Goal: Task Accomplishment & Management: Use online tool/utility

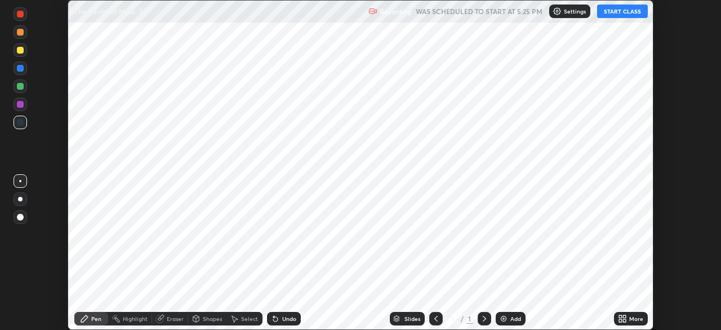
scroll to position [330, 721]
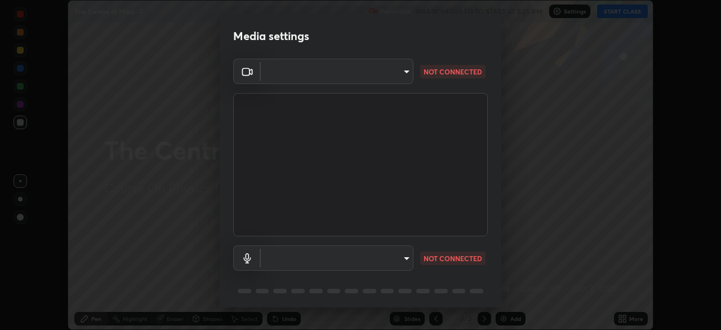
type input "6c2cbd707de14d6f22ad6aa38dcece7be3c4addb00b53b9d4bb55d2e14cdbb5a"
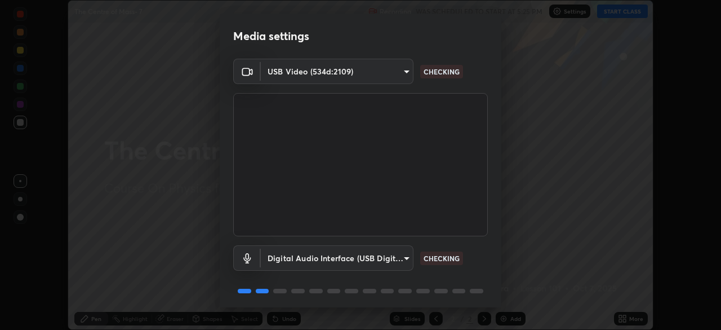
click at [382, 252] on body "Erase all The Centre of Mass- 7 Recording WAS SCHEDULED TO START AT 5:25 PM Set…" at bounding box center [360, 165] width 721 height 330
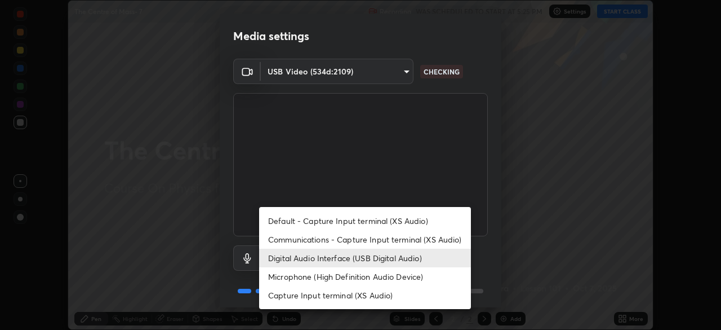
click at [360, 278] on li "Microphone (High Definition Audio Device)" at bounding box center [365, 276] width 212 height 19
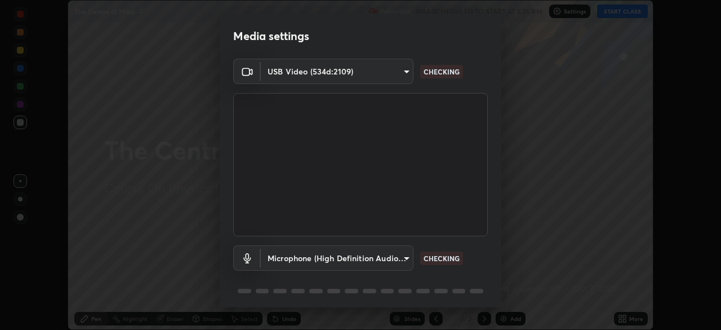
click at [365, 260] on body "Erase all The Centre of Mass- 7 Recording WAS SCHEDULED TO START AT 5:25 PM Set…" at bounding box center [360, 165] width 721 height 330
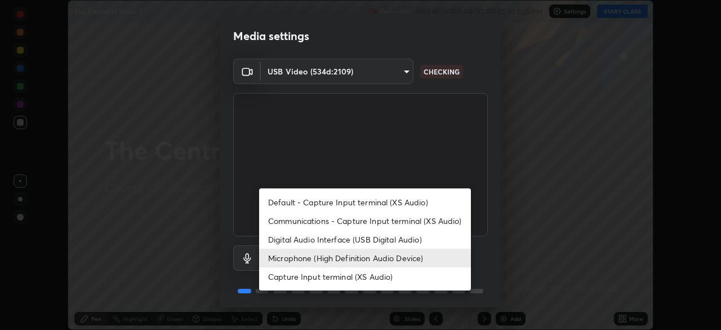
click at [362, 241] on li "Digital Audio Interface (USB Digital Audio)" at bounding box center [365, 239] width 212 height 19
type input "a04182e21108c85d7916f07b11aecbae7481a943fa3278afba10e3a8588275b1"
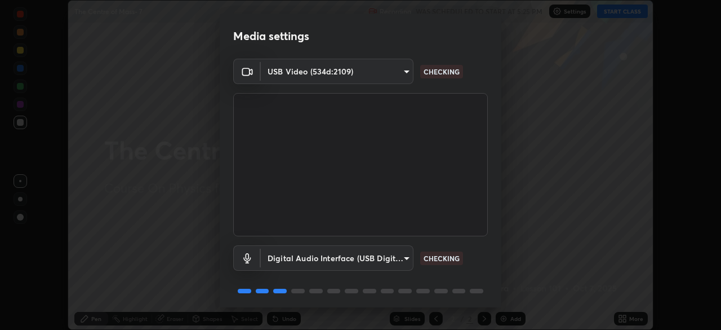
scroll to position [40, 0]
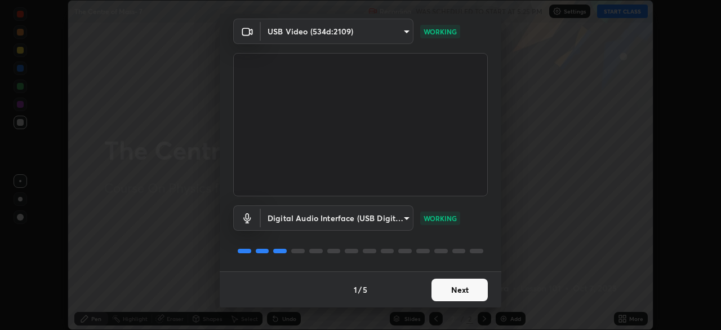
click at [439, 290] on button "Next" at bounding box center [460, 289] width 56 height 23
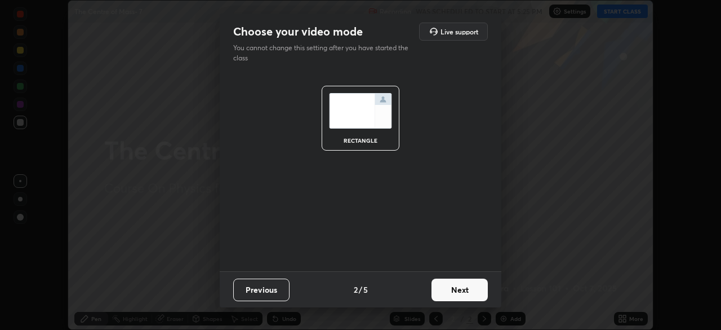
scroll to position [0, 0]
click at [472, 290] on button "Next" at bounding box center [460, 289] width 56 height 23
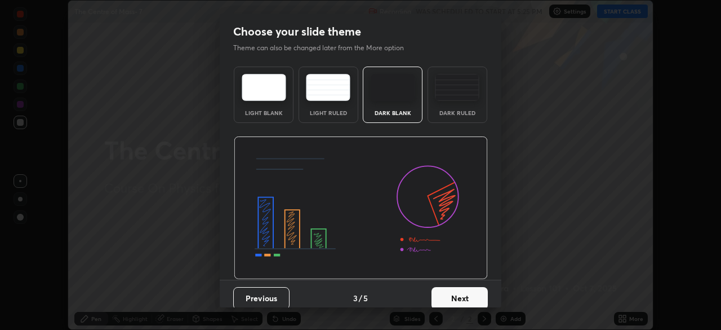
click at [475, 294] on button "Next" at bounding box center [460, 298] width 56 height 23
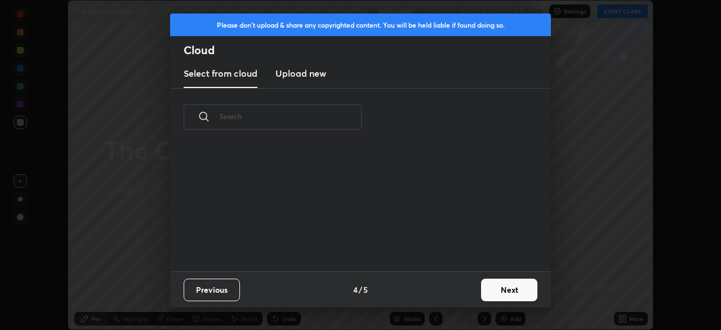
click at [493, 292] on button "Next" at bounding box center [509, 289] width 56 height 23
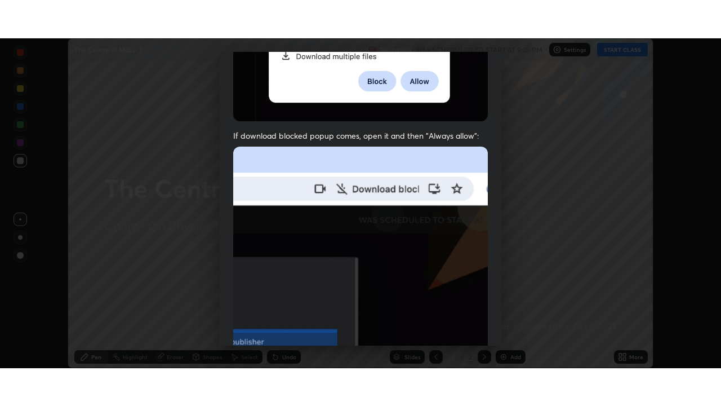
scroll to position [270, 0]
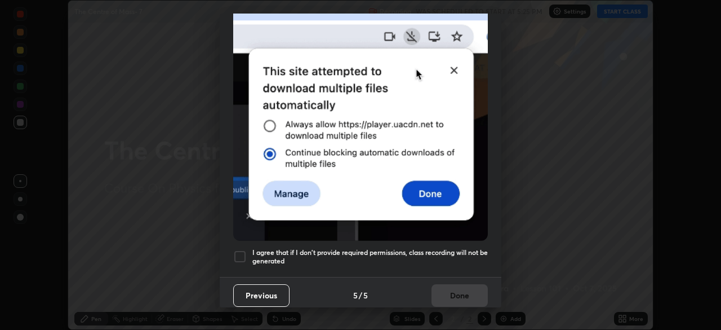
click at [406, 255] on h5 "I agree that if I don't provide required permissions, class recording will not …" at bounding box center [370, 256] width 236 height 17
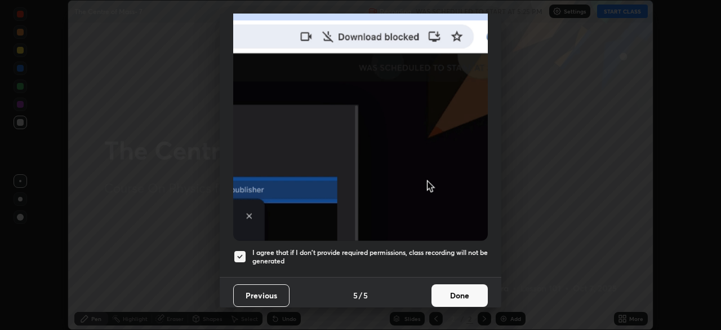
click at [453, 295] on button "Done" at bounding box center [460, 295] width 56 height 23
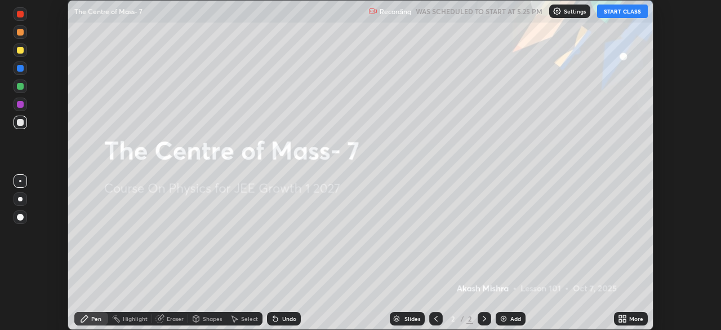
click at [620, 321] on icon at bounding box center [620, 320] width 3 height 3
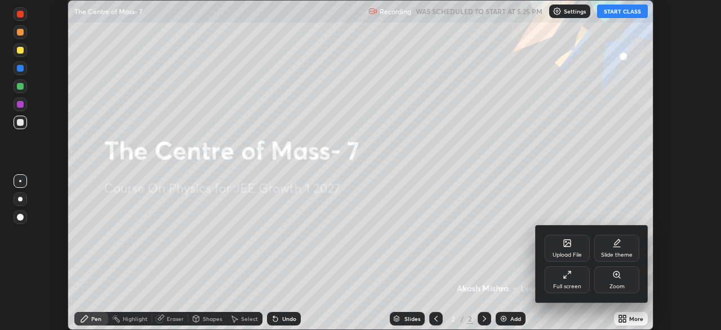
click at [573, 283] on div "Full screen" at bounding box center [567, 286] width 28 height 6
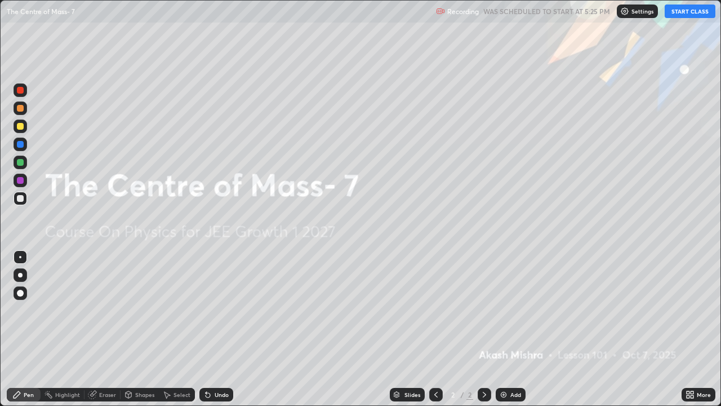
scroll to position [406, 721]
click at [690, 12] on button "START CLASS" at bounding box center [690, 12] width 51 height 14
click at [508, 329] on div "Add" at bounding box center [511, 395] width 30 height 14
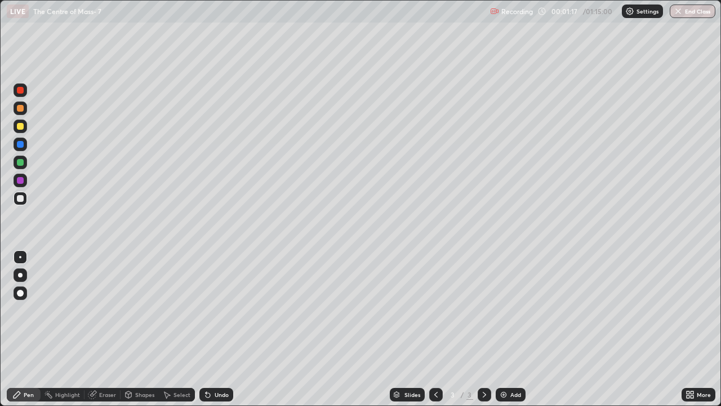
click at [24, 203] on div at bounding box center [21, 199] width 14 height 14
click at [24, 273] on div at bounding box center [21, 275] width 14 height 14
click at [216, 329] on div "Undo" at bounding box center [216, 395] width 34 height 14
click at [21, 129] on div at bounding box center [20, 126] width 7 height 7
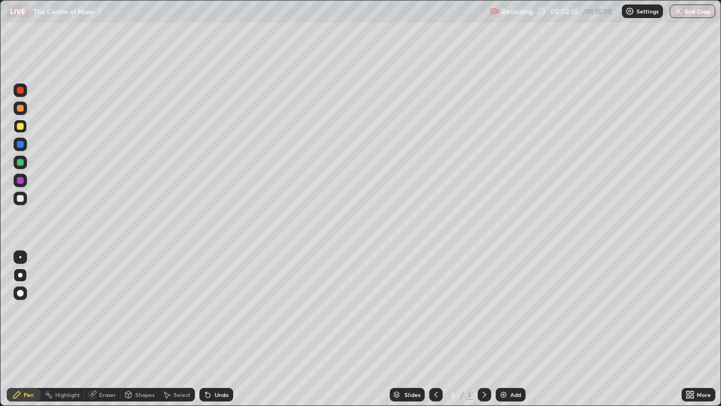
click at [23, 198] on div at bounding box center [20, 198] width 7 height 7
click at [219, 329] on div "Undo" at bounding box center [222, 395] width 14 height 6
click at [220, 329] on div "Undo" at bounding box center [222, 395] width 14 height 6
click at [21, 126] on div at bounding box center [20, 126] width 7 height 7
click at [221, 329] on div "Undo" at bounding box center [222, 395] width 14 height 6
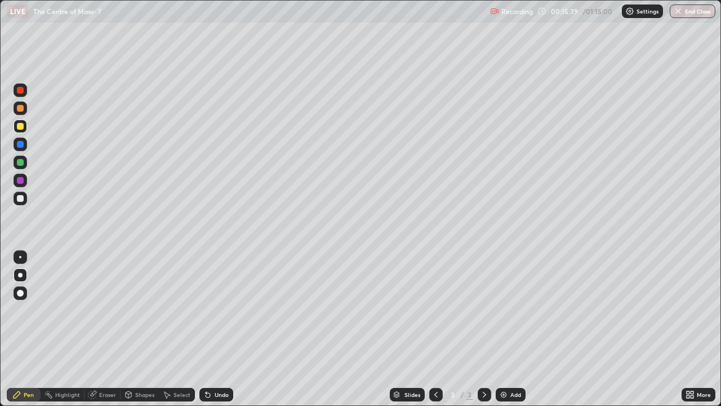
click at [221, 329] on div "Undo" at bounding box center [216, 395] width 34 height 14
click at [220, 329] on div "Undo" at bounding box center [216, 395] width 34 height 14
click at [227, 329] on div "Undo" at bounding box center [222, 395] width 14 height 6
click at [219, 329] on div "Undo" at bounding box center [222, 395] width 14 height 6
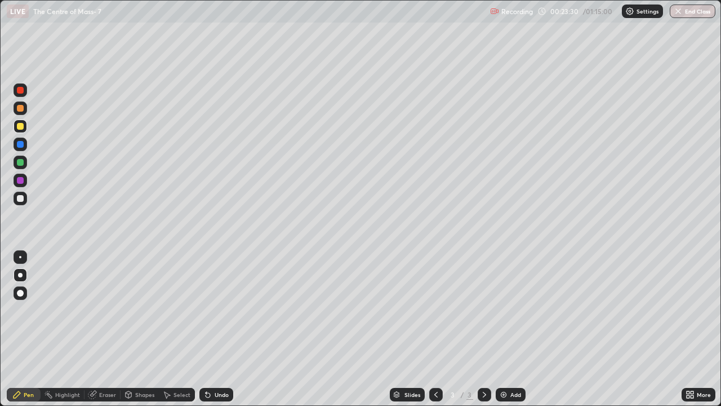
click at [512, 329] on div "Add" at bounding box center [516, 395] width 11 height 6
click at [23, 256] on div at bounding box center [21, 257] width 14 height 14
click at [215, 329] on div "Undo" at bounding box center [222, 395] width 14 height 6
click at [216, 329] on div "Undo" at bounding box center [222, 395] width 14 height 6
click at [220, 329] on div "Undo" at bounding box center [222, 395] width 14 height 6
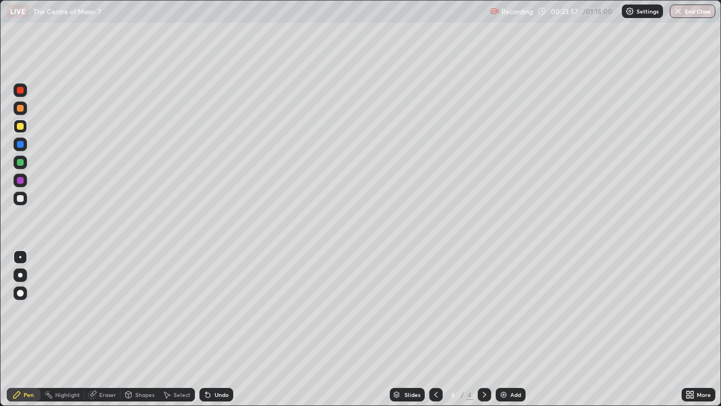
click at [216, 329] on div "Undo" at bounding box center [216, 395] width 34 height 14
click at [25, 197] on div at bounding box center [21, 199] width 14 height 14
click at [21, 127] on div at bounding box center [20, 126] width 7 height 7
click at [23, 201] on div at bounding box center [21, 199] width 14 height 14
click at [20, 131] on div at bounding box center [21, 126] width 14 height 14
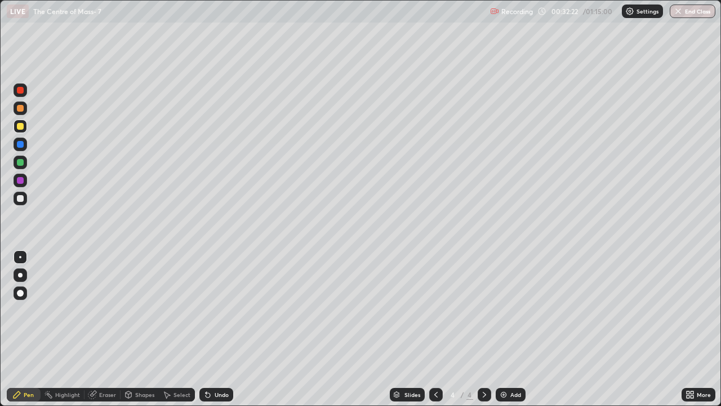
click at [229, 329] on div "Undo" at bounding box center [216, 395] width 34 height 14
click at [26, 199] on div at bounding box center [21, 199] width 14 height 14
click at [24, 130] on div at bounding box center [21, 126] width 14 height 14
click at [221, 329] on div "Undo" at bounding box center [222, 395] width 14 height 6
click at [23, 198] on div at bounding box center [20, 198] width 7 height 7
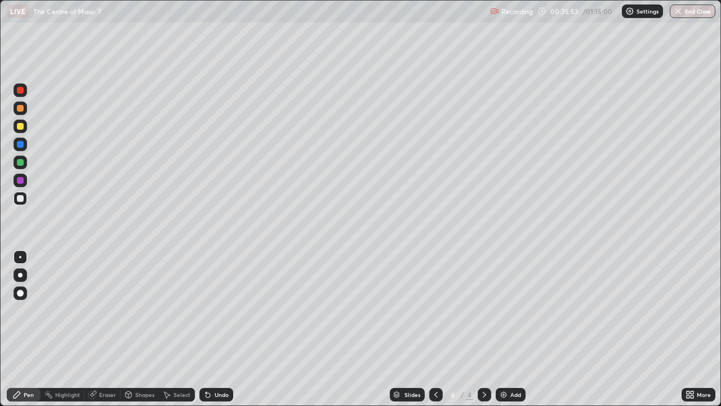
click at [23, 126] on div at bounding box center [20, 126] width 7 height 7
click at [512, 329] on div "Add" at bounding box center [516, 395] width 11 height 6
click at [24, 198] on div at bounding box center [21, 199] width 14 height 14
click at [22, 129] on div at bounding box center [20, 126] width 7 height 7
click at [135, 329] on div "Shapes" at bounding box center [144, 395] width 19 height 6
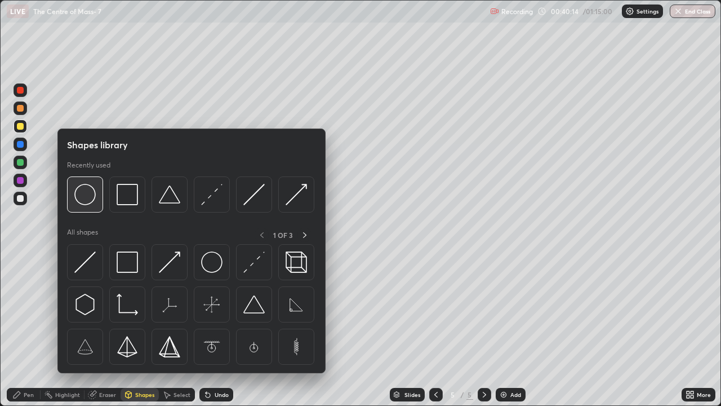
click at [90, 197] on img at bounding box center [84, 194] width 21 height 21
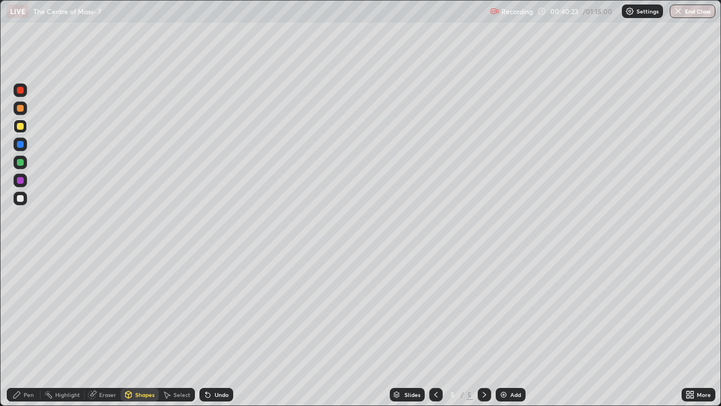
click at [29, 329] on div "Pen" at bounding box center [29, 395] width 10 height 6
click at [21, 198] on div at bounding box center [20, 198] width 7 height 7
click at [20, 109] on div at bounding box center [20, 108] width 7 height 7
click at [25, 197] on div at bounding box center [21, 199] width 14 height 14
click at [514, 329] on div "Add" at bounding box center [516, 395] width 11 height 6
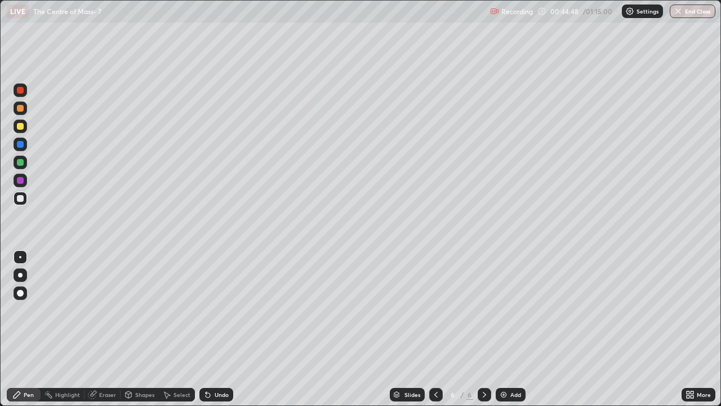
click at [23, 200] on div at bounding box center [20, 198] width 7 height 7
click at [26, 127] on div at bounding box center [21, 126] width 14 height 14
click at [21, 163] on div at bounding box center [20, 162] width 7 height 7
click at [19, 132] on div at bounding box center [21, 126] width 14 height 14
click at [22, 163] on div at bounding box center [20, 162] width 7 height 7
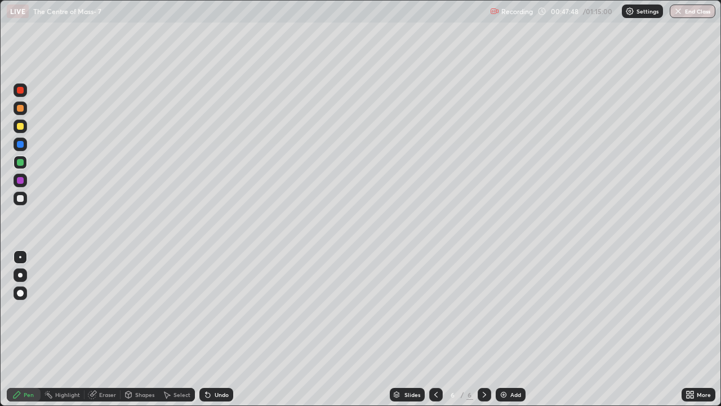
click at [18, 197] on div at bounding box center [20, 198] width 7 height 7
click at [23, 126] on div at bounding box center [20, 126] width 7 height 7
click at [23, 163] on div at bounding box center [20, 162] width 7 height 7
click at [21, 108] on div at bounding box center [20, 108] width 7 height 7
click at [23, 198] on div at bounding box center [20, 198] width 7 height 7
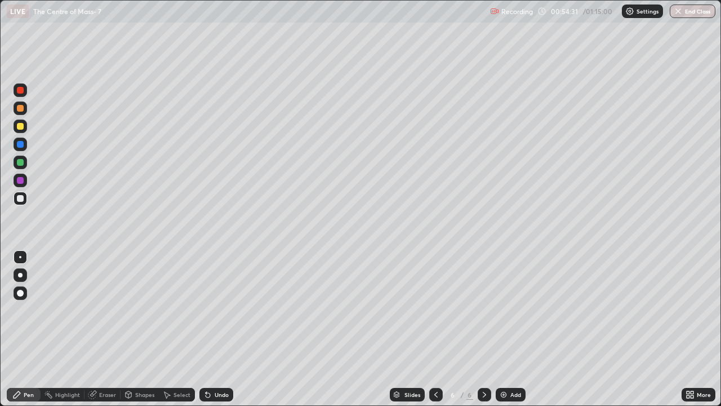
click at [20, 163] on div at bounding box center [20, 162] width 7 height 7
click at [216, 329] on div "Undo" at bounding box center [222, 395] width 14 height 6
click at [215, 329] on div "Undo" at bounding box center [222, 395] width 14 height 6
click at [216, 329] on div "Undo" at bounding box center [222, 395] width 14 height 6
click at [218, 329] on div "Undo" at bounding box center [216, 395] width 34 height 14
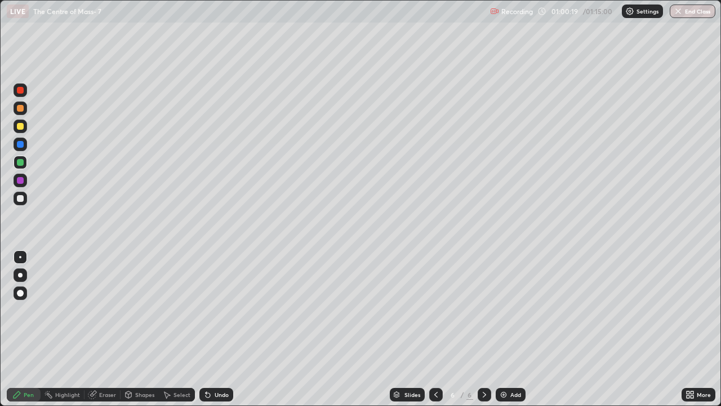
click at [506, 329] on div "Add" at bounding box center [511, 395] width 30 height 14
click at [22, 198] on div at bounding box center [20, 198] width 7 height 7
click at [217, 329] on div "Undo" at bounding box center [222, 395] width 14 height 6
click at [222, 329] on div "Undo" at bounding box center [216, 395] width 34 height 14
click at [225, 329] on div "Undo" at bounding box center [216, 395] width 34 height 14
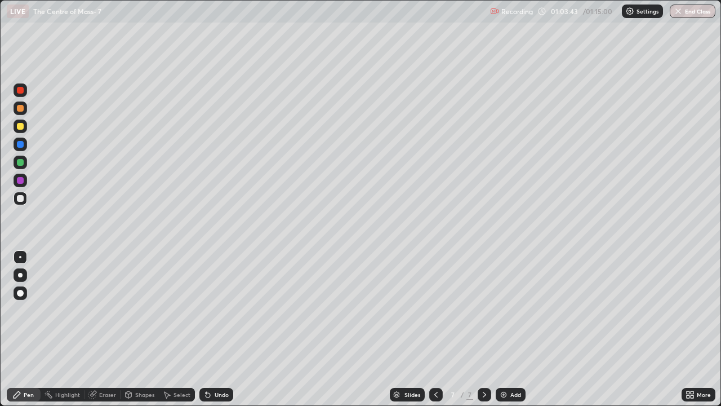
click at [227, 329] on div "Undo" at bounding box center [216, 395] width 34 height 14
click at [228, 329] on div "Undo" at bounding box center [216, 395] width 34 height 14
click at [435, 329] on icon at bounding box center [436, 394] width 9 height 9
click at [483, 329] on icon at bounding box center [484, 395] width 3 height 6
click at [438, 329] on div at bounding box center [436, 395] width 14 height 14
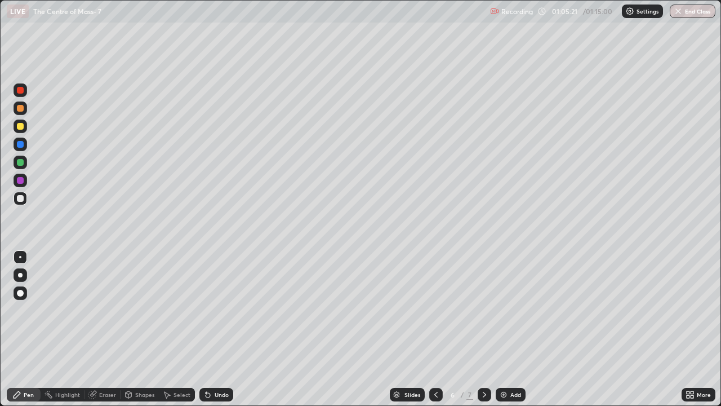
click at [485, 329] on icon at bounding box center [484, 394] width 9 height 9
click at [441, 329] on div at bounding box center [436, 395] width 14 height 14
click at [484, 329] on icon at bounding box center [484, 394] width 9 height 9
click at [25, 131] on div at bounding box center [21, 126] width 14 height 14
click at [22, 162] on div at bounding box center [20, 162] width 7 height 7
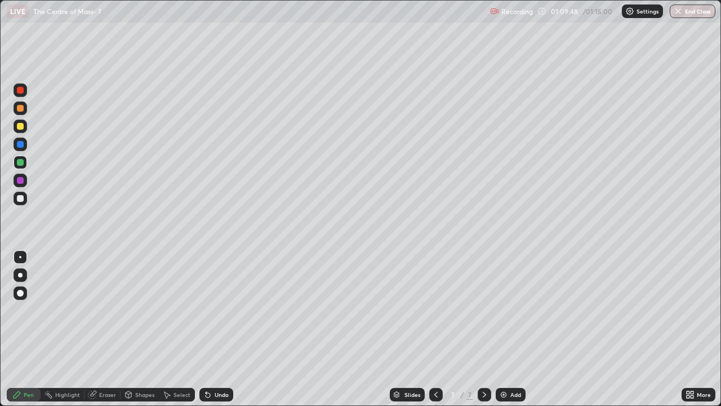
click at [17, 200] on div at bounding box center [20, 198] width 7 height 7
click at [225, 329] on div "Undo" at bounding box center [222, 395] width 14 height 6
click at [216, 329] on div "Undo" at bounding box center [222, 395] width 14 height 6
click at [228, 329] on div "Undo" at bounding box center [216, 395] width 34 height 14
click at [15, 127] on div at bounding box center [21, 126] width 14 height 14
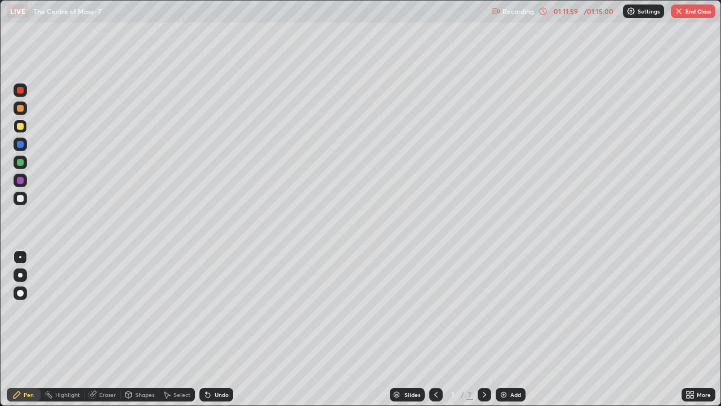
click at [218, 329] on div "Undo" at bounding box center [222, 395] width 14 height 6
click at [695, 11] on button "End Class" at bounding box center [693, 12] width 45 height 14
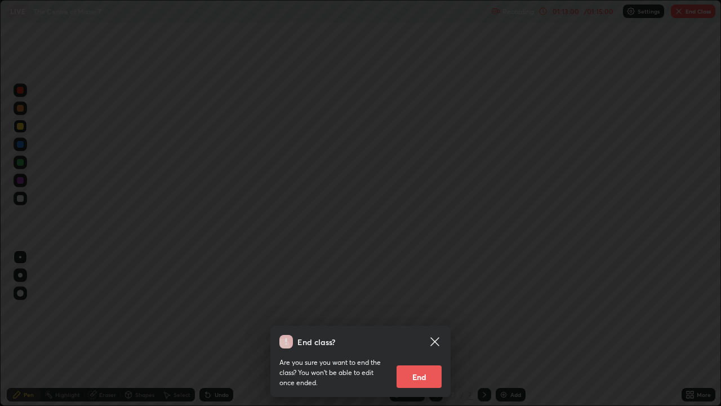
click at [412, 329] on button "End" at bounding box center [419, 376] width 45 height 23
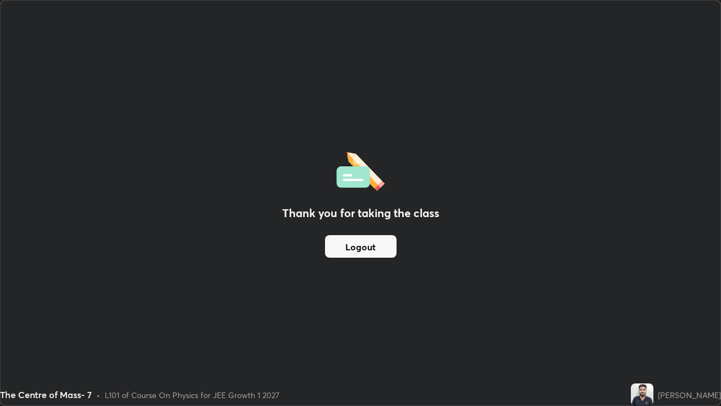
click at [344, 242] on button "Logout" at bounding box center [361, 246] width 72 height 23
